Goal: Task Accomplishment & Management: Manage account settings

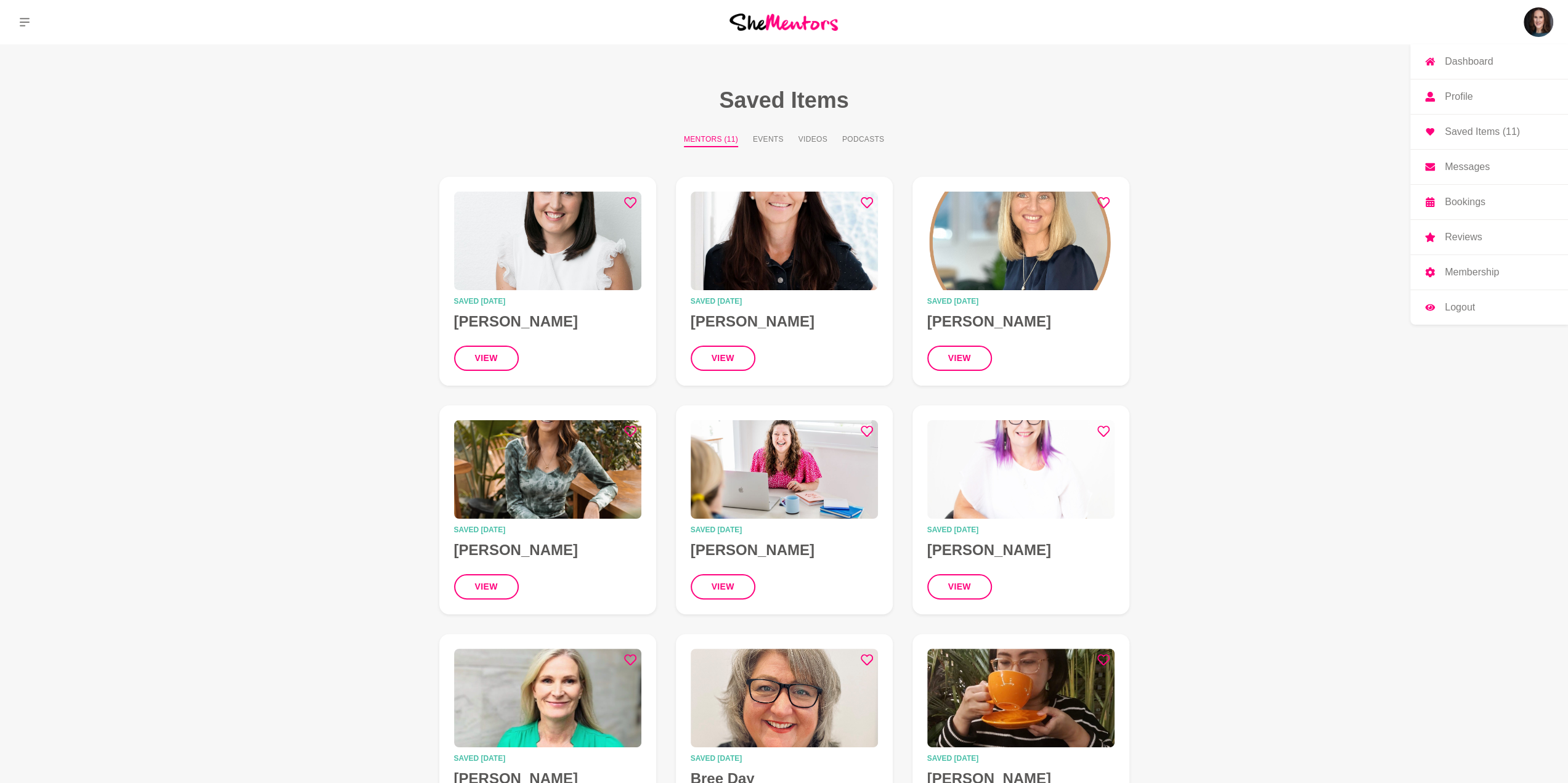
click at [1458, 199] on p "Bookings" at bounding box center [1465, 202] width 41 height 10
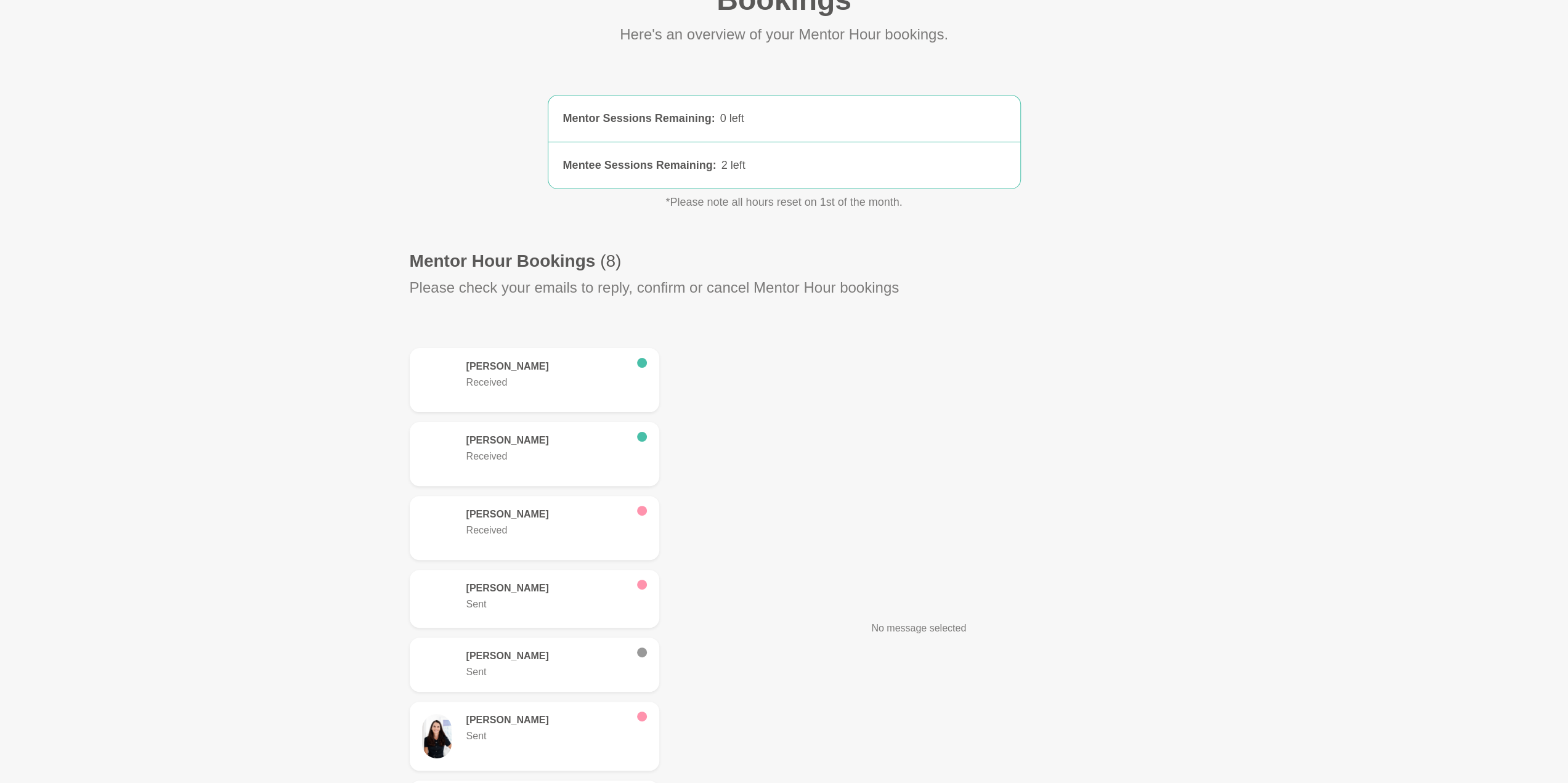
scroll to position [62, 0]
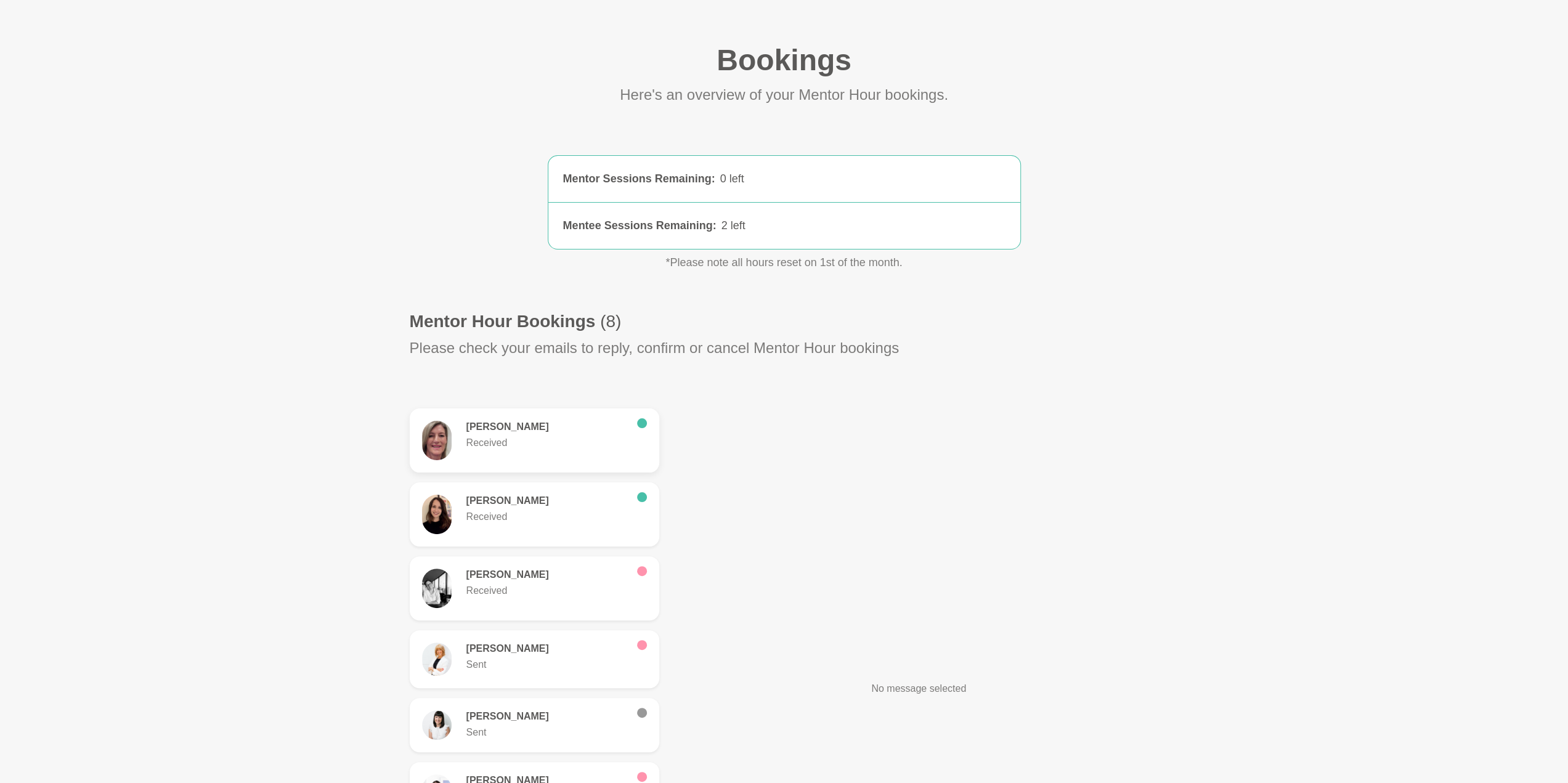
click at [565, 460] on div "[PERSON_NAME] Received" at bounding box center [534, 440] width 225 height 39
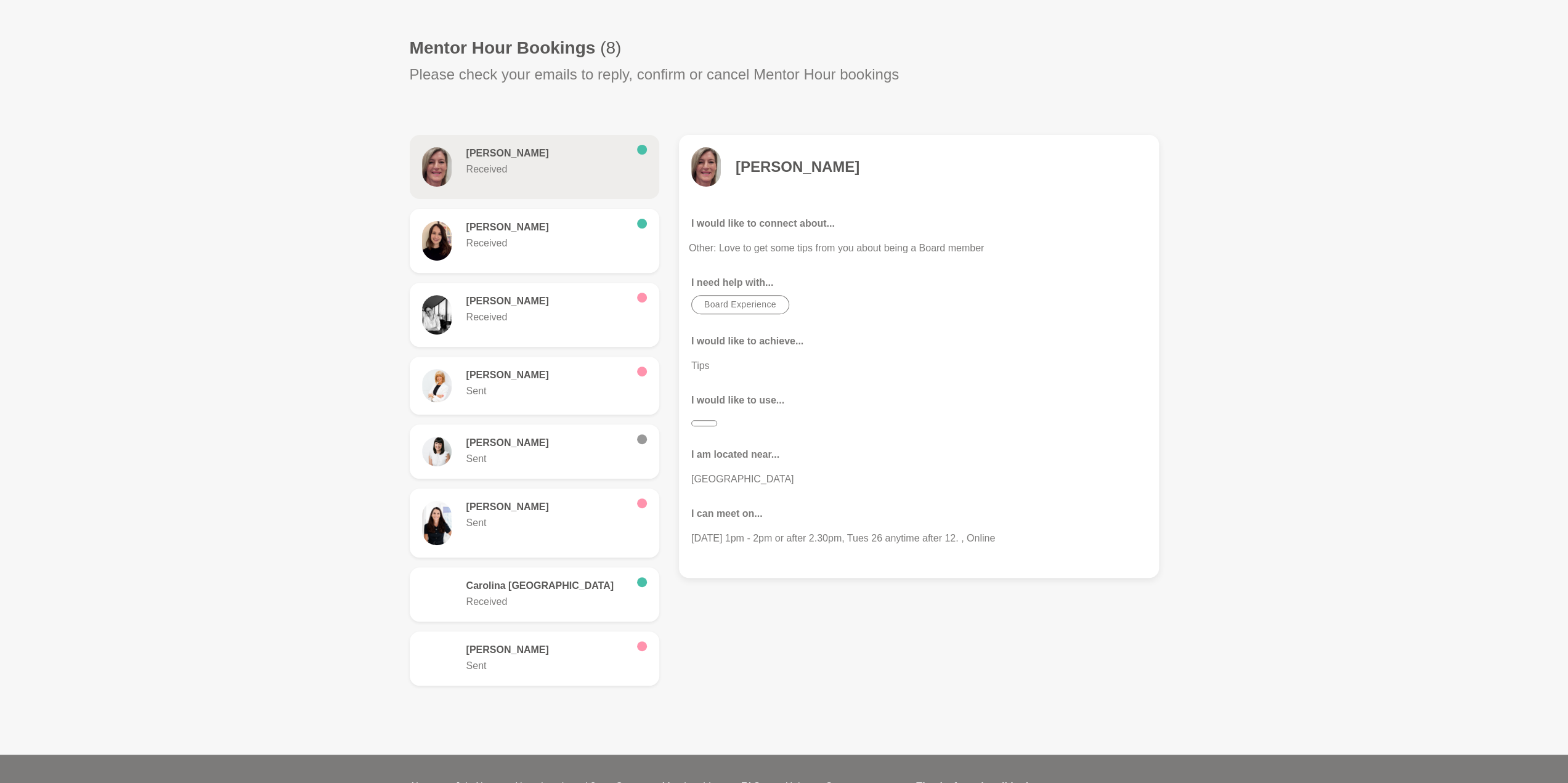
scroll to position [369, 0]
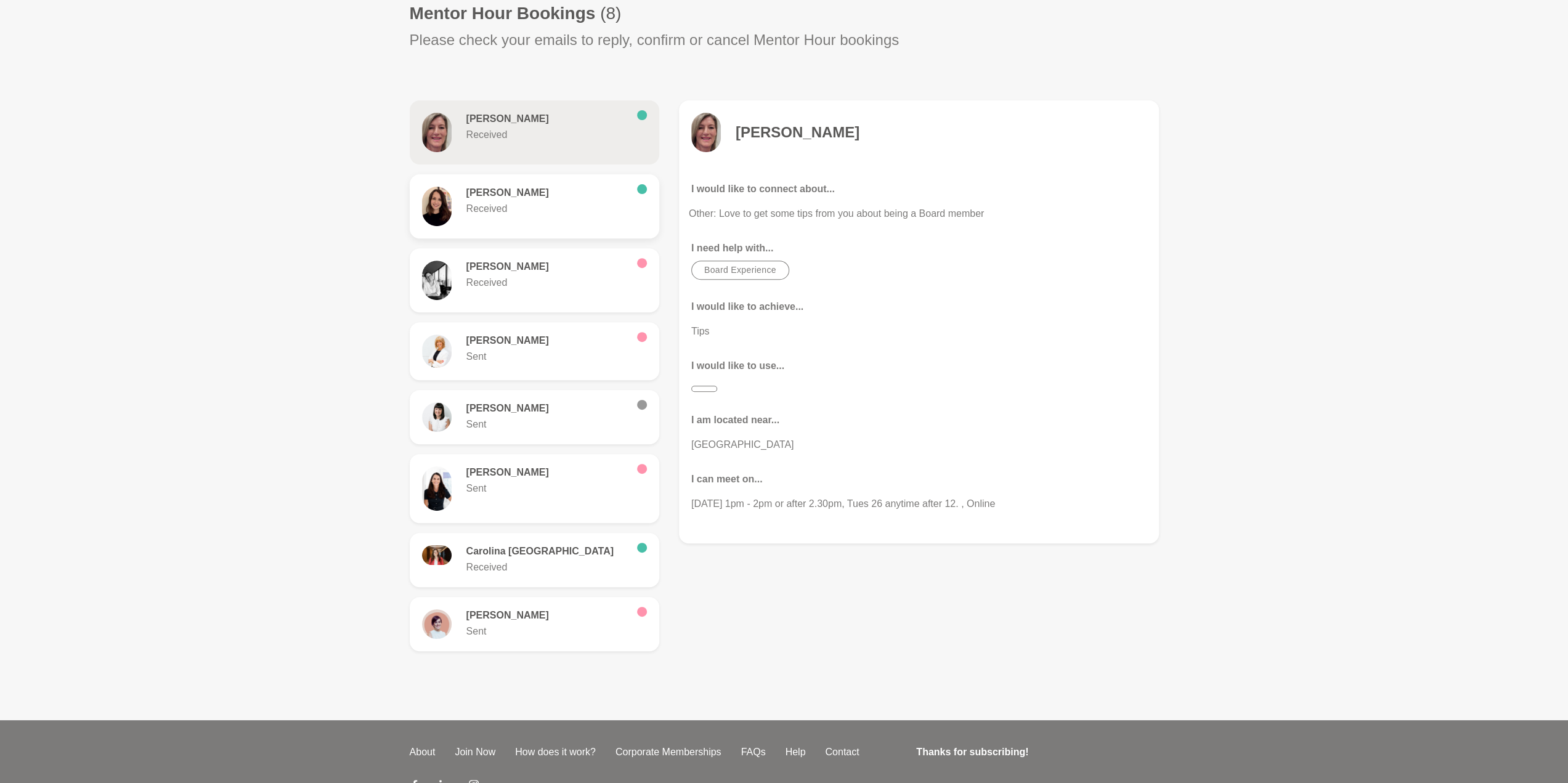
click at [546, 219] on div "[PERSON_NAME] Received" at bounding box center [534, 206] width 225 height 39
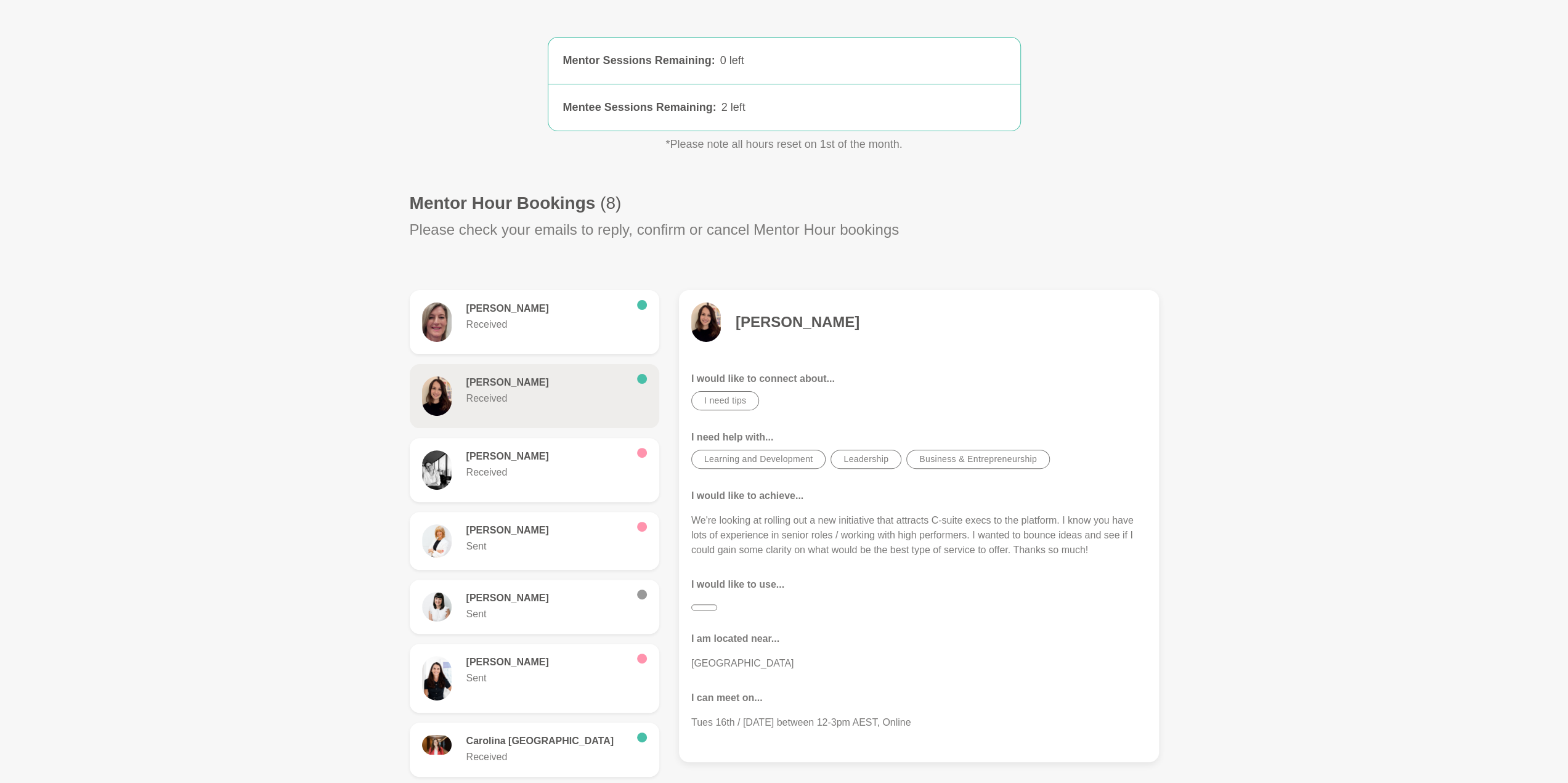
scroll to position [185, 0]
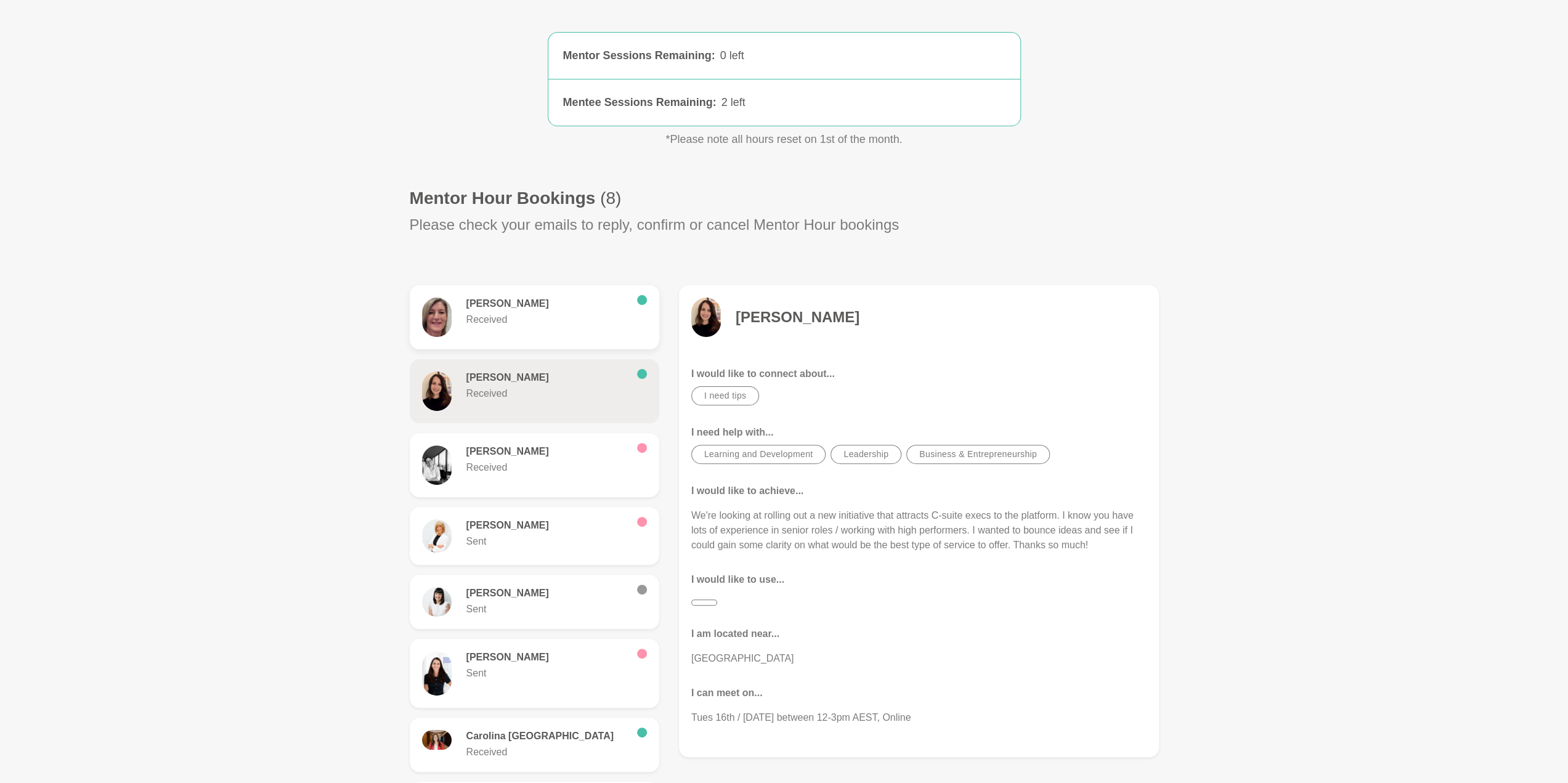
click at [594, 333] on div "[PERSON_NAME] Received" at bounding box center [534, 318] width 225 height 39
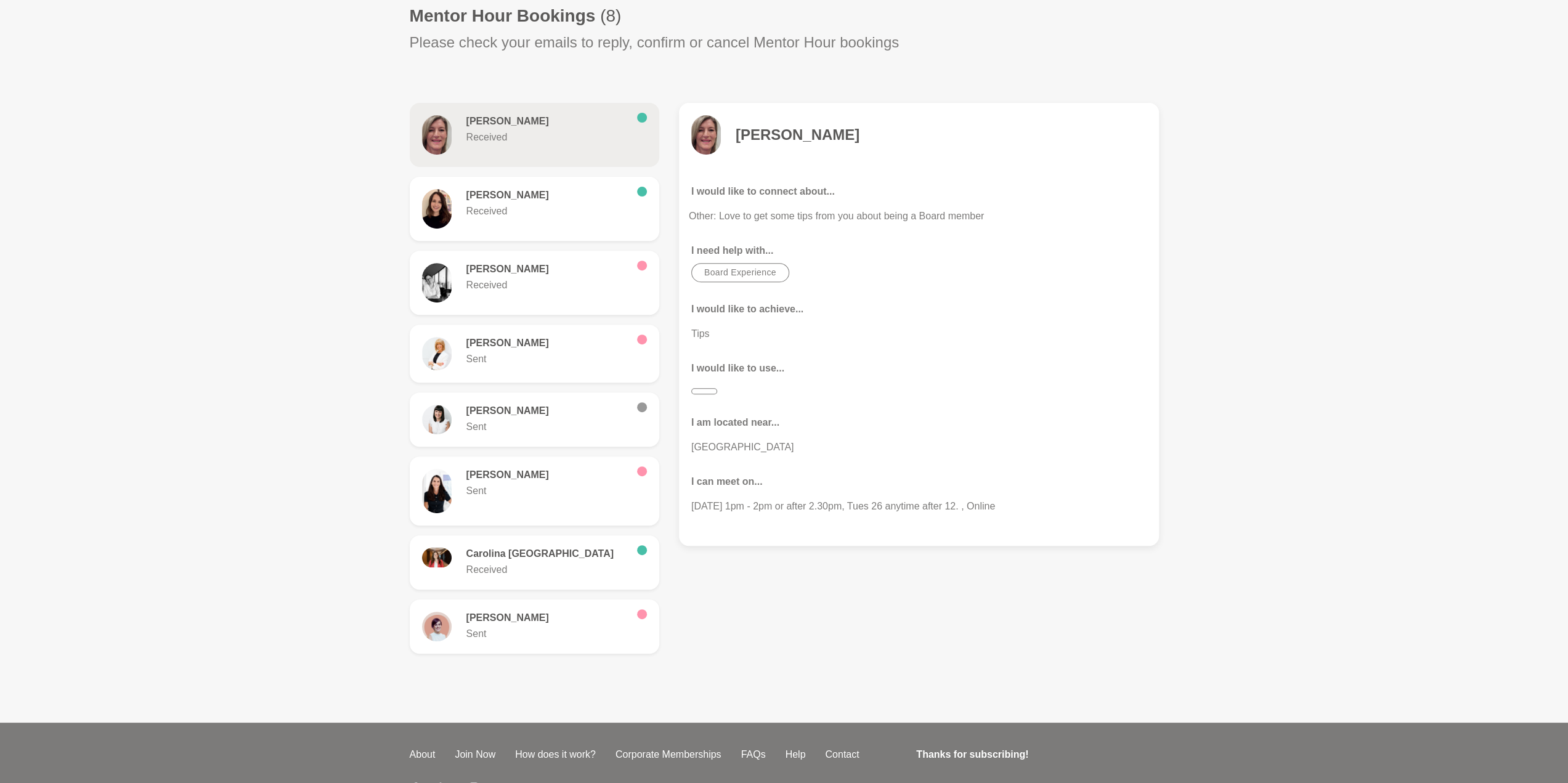
scroll to position [369, 0]
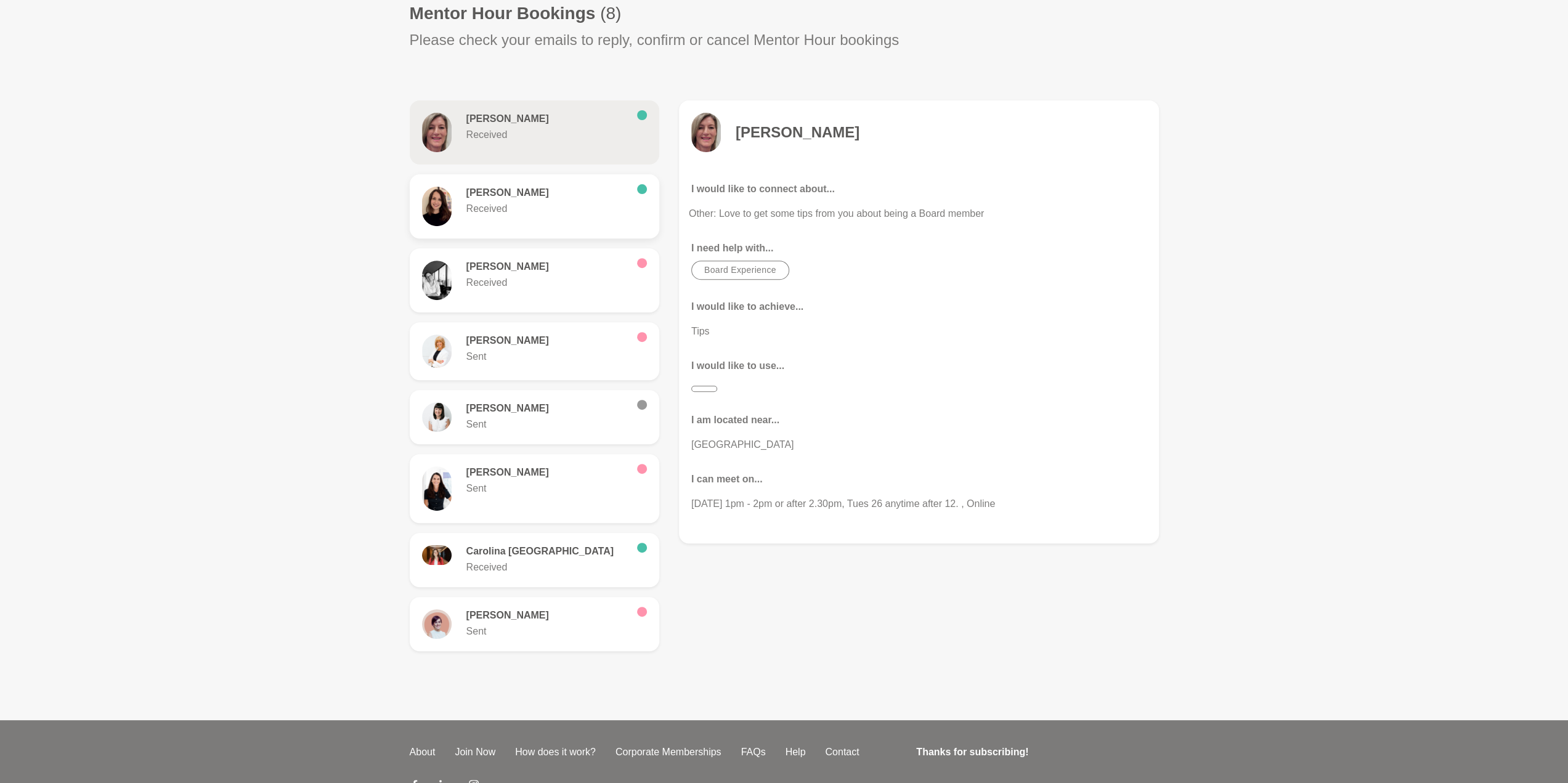
click at [540, 221] on div "[PERSON_NAME] Received" at bounding box center [534, 206] width 225 height 39
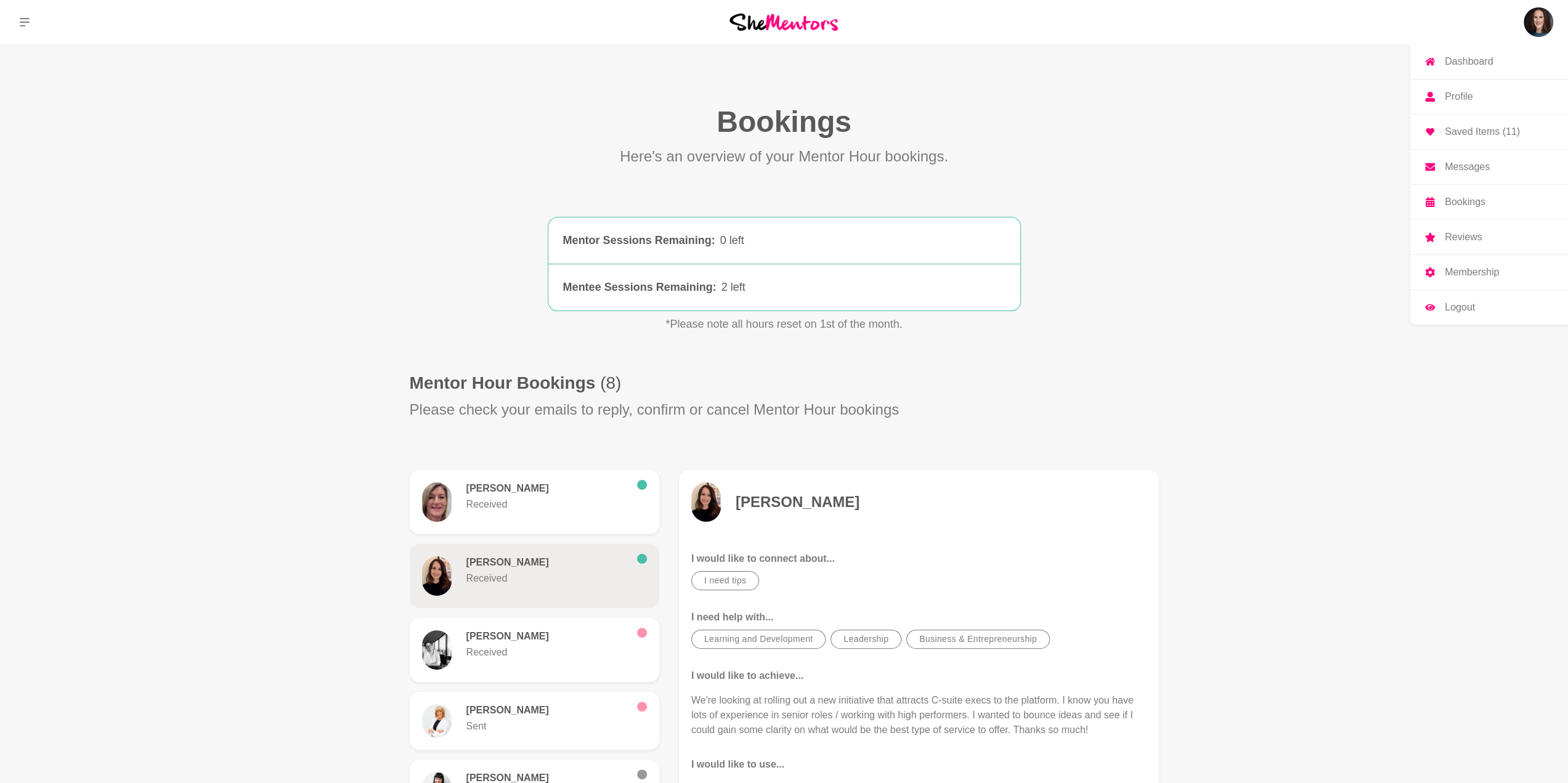
click at [1540, 32] on img at bounding box center [1538, 22] width 30 height 30
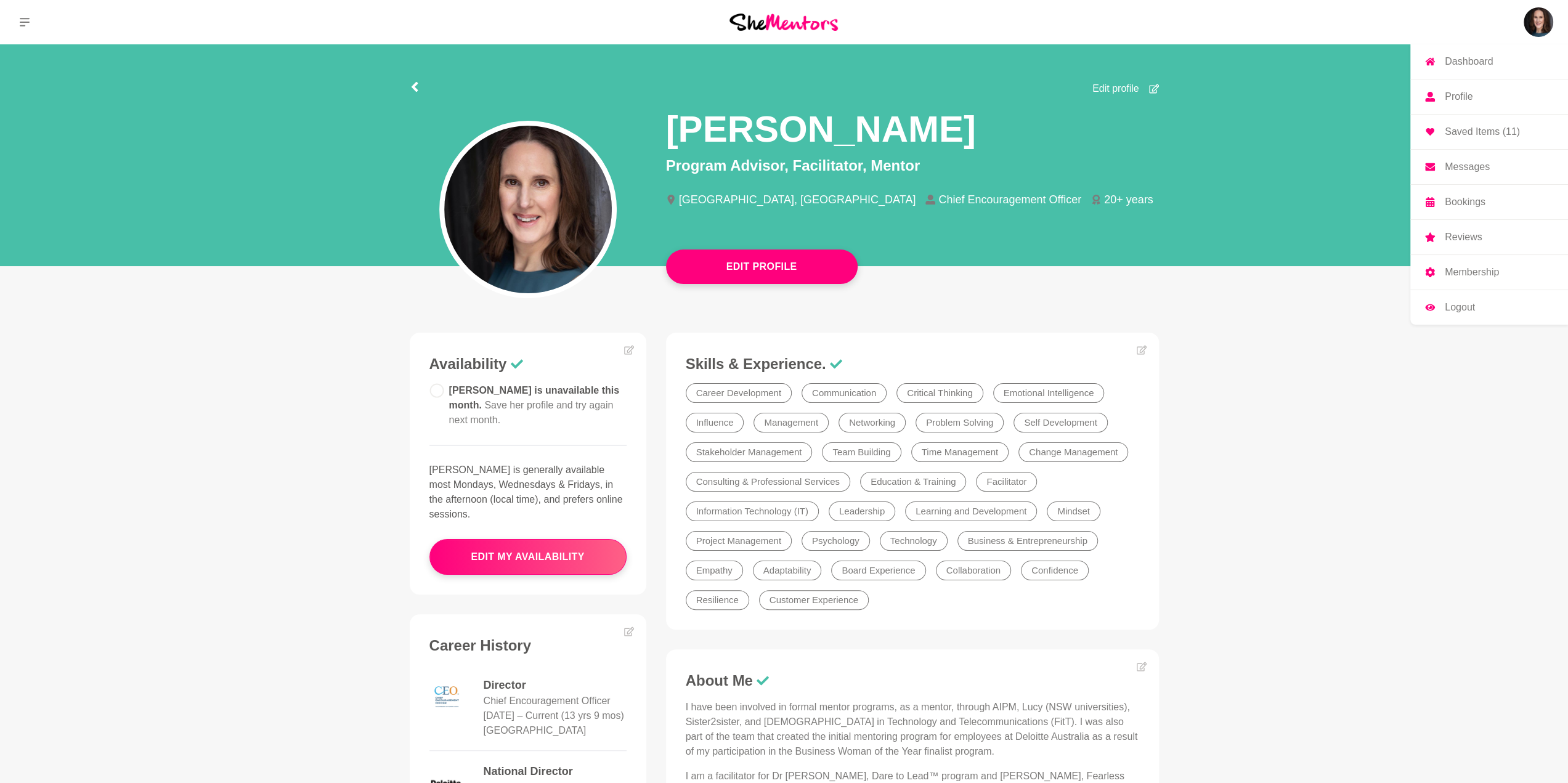
click at [1465, 308] on p "Logout" at bounding box center [1460, 307] width 30 height 10
